Goal: Information Seeking & Learning: Learn about a topic

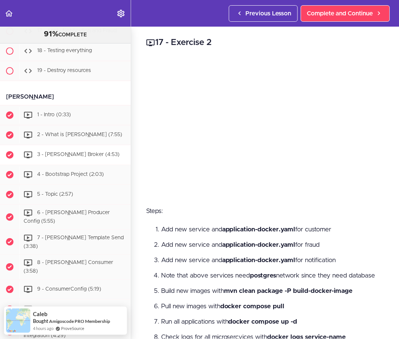
scroll to position [3548, 0]
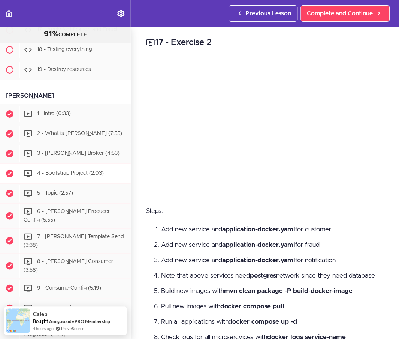
click at [66, 171] on span "4 - Bootstrap Project (2:03)" at bounding box center [70, 173] width 67 height 5
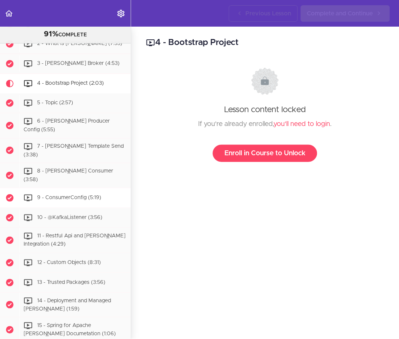
scroll to position [3644, 0]
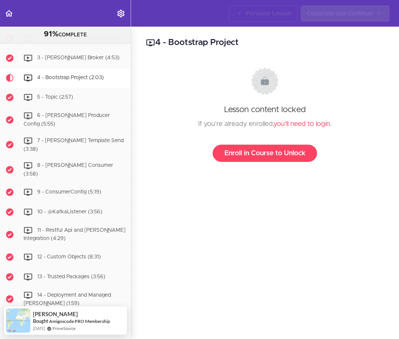
click at [14, 13] on link "Back to course curriculum" at bounding box center [9, 13] width 19 height 27
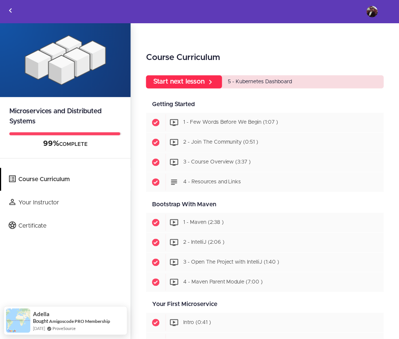
click at [194, 82] on link "Start next lesson" at bounding box center [184, 81] width 76 height 13
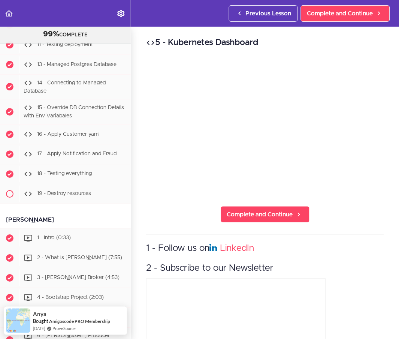
scroll to position [3501, 0]
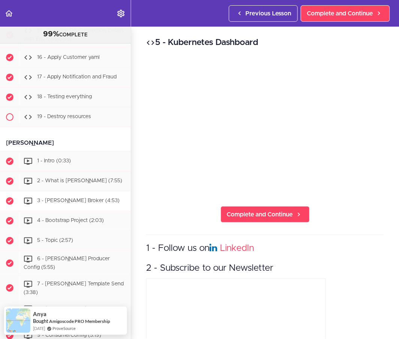
click at [61, 198] on span "3 - [PERSON_NAME] Broker (4:53)" at bounding box center [78, 200] width 83 height 5
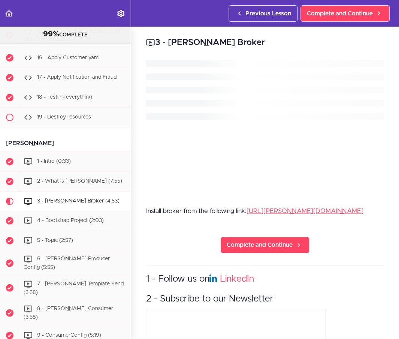
scroll to position [3624, 0]
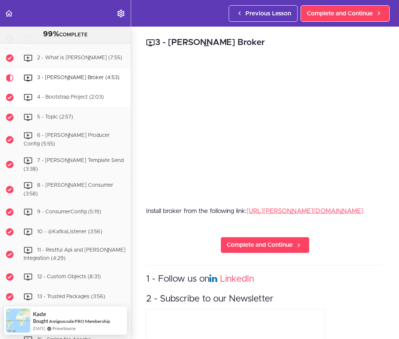
click at [68, 95] on span "4 - Bootstrap Project (2:03)" at bounding box center [70, 97] width 67 height 5
